Goal: Task Accomplishment & Management: Manage account settings

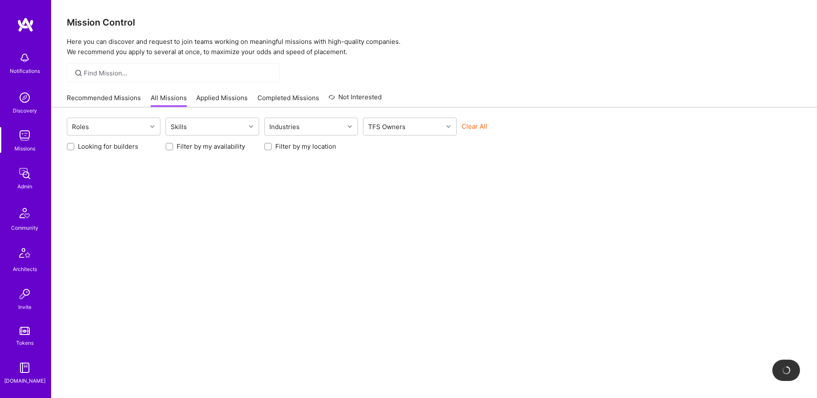
scroll to position [146, 0]
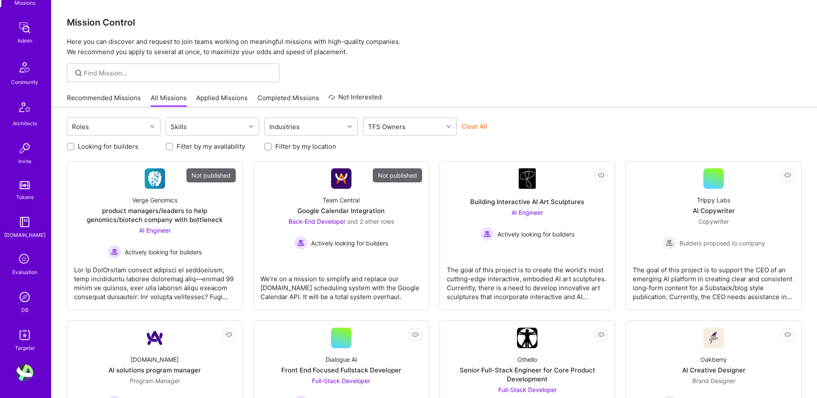
click at [25, 364] on img at bounding box center [24, 372] width 17 height 17
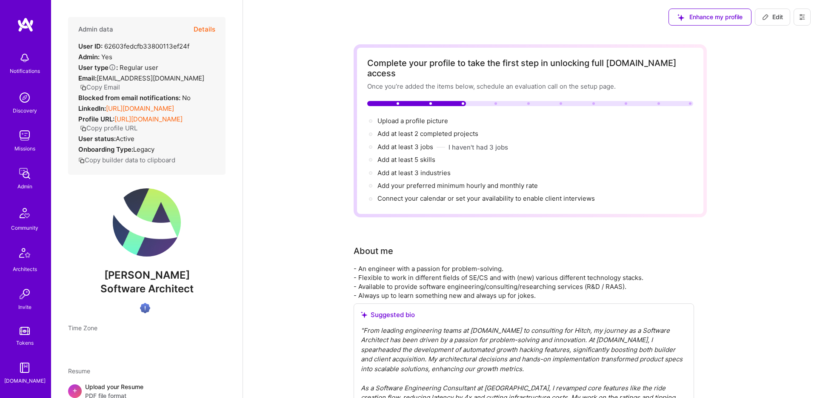
click at [17, 181] on img at bounding box center [24, 173] width 17 height 17
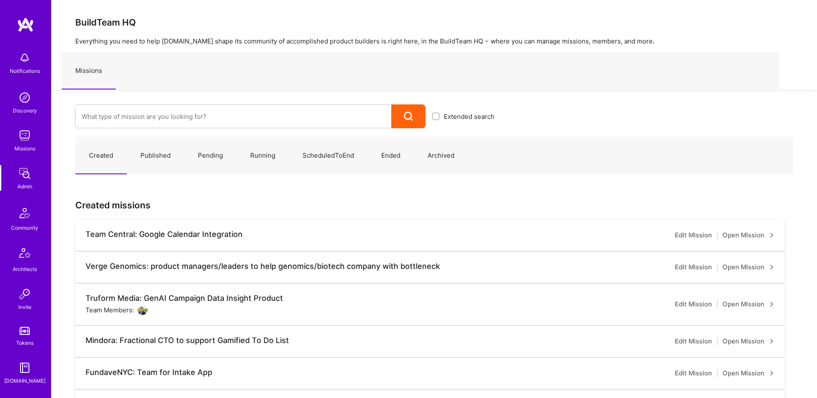
click at [38, 148] on link "Missions" at bounding box center [24, 140] width 53 height 26
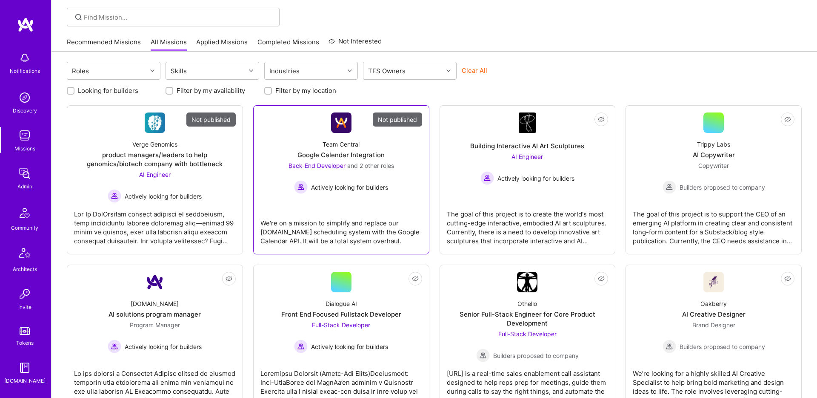
scroll to position [100, 0]
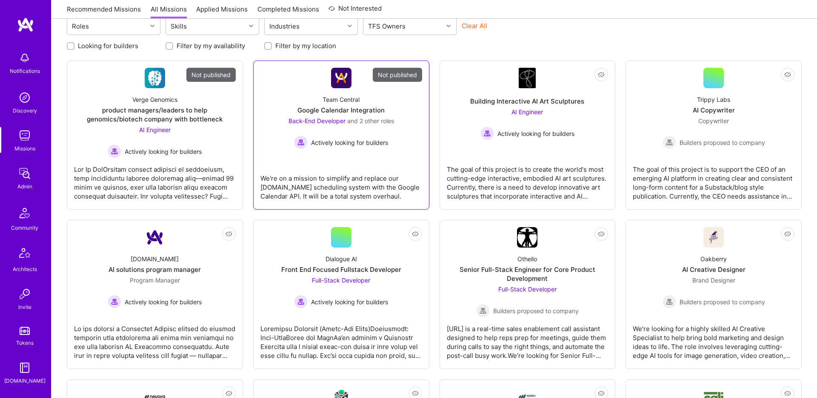
click at [395, 187] on div "We're on a mission to simplify and replace our [DOMAIN_NAME] scheduling system …" at bounding box center [342, 184] width 162 height 34
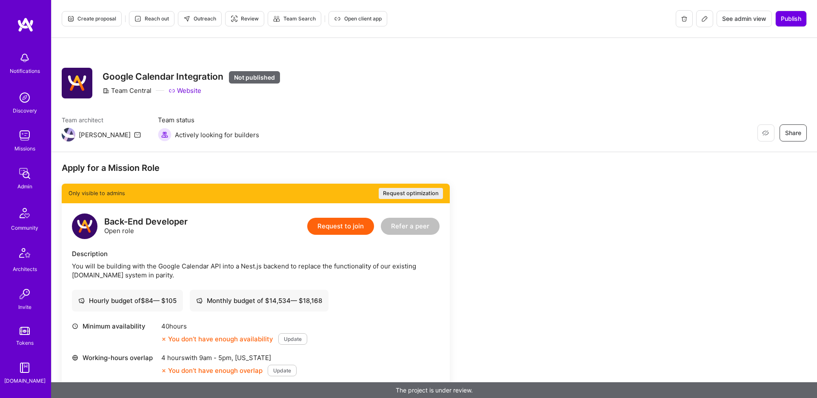
click at [703, 23] on button at bounding box center [704, 18] width 17 height 17
